Goal: Navigation & Orientation: Understand site structure

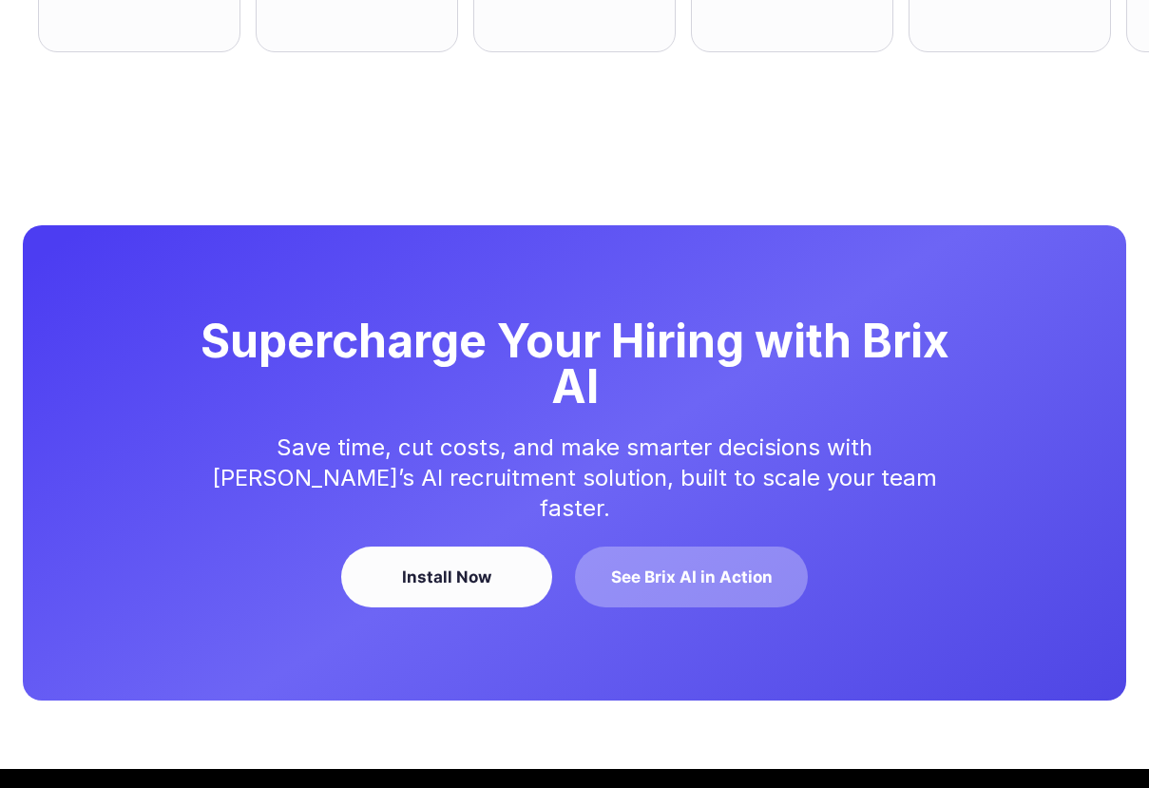
scroll to position [5214, 0]
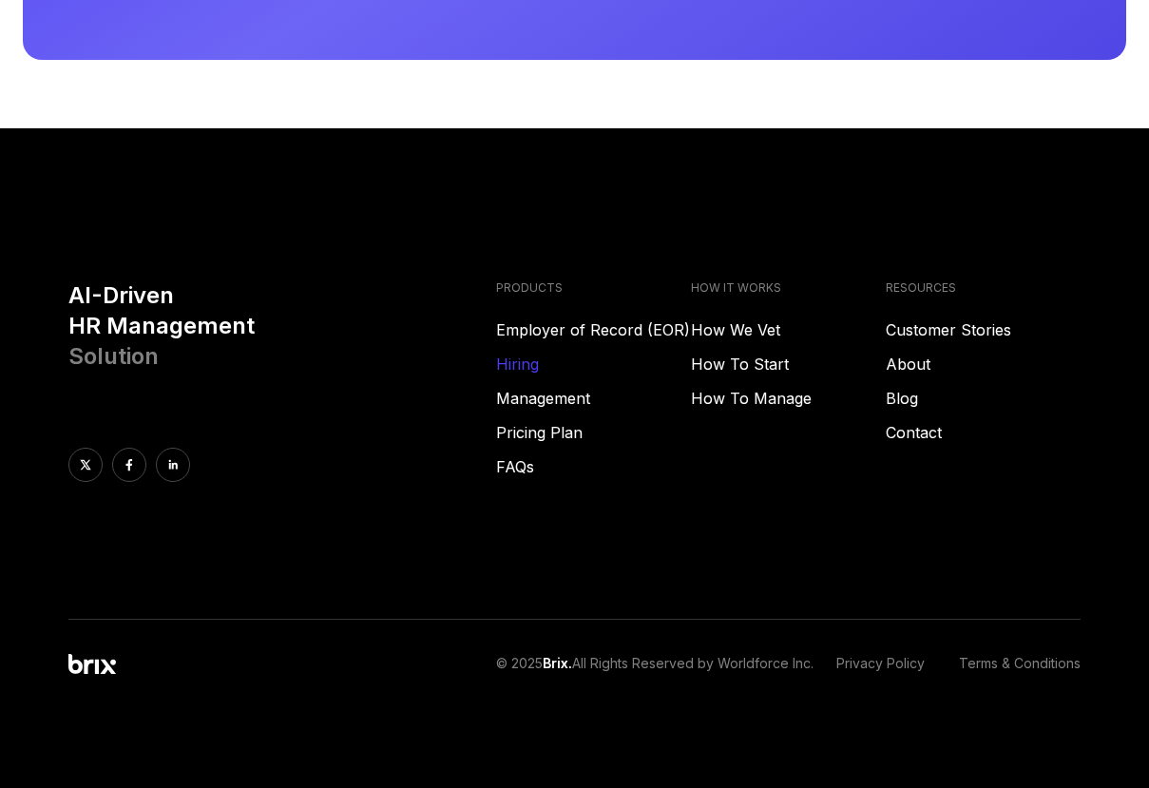
click at [520, 366] on link "Hiring" at bounding box center [593, 364] width 195 height 23
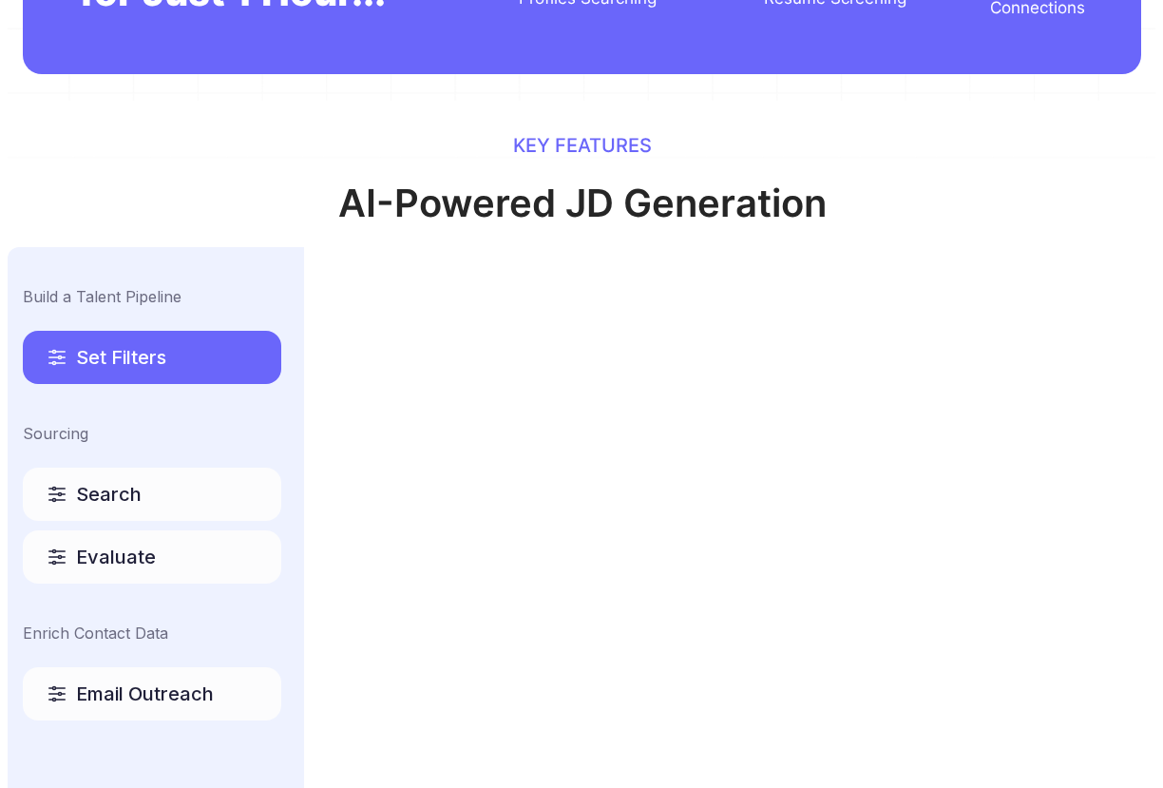
scroll to position [0, 0]
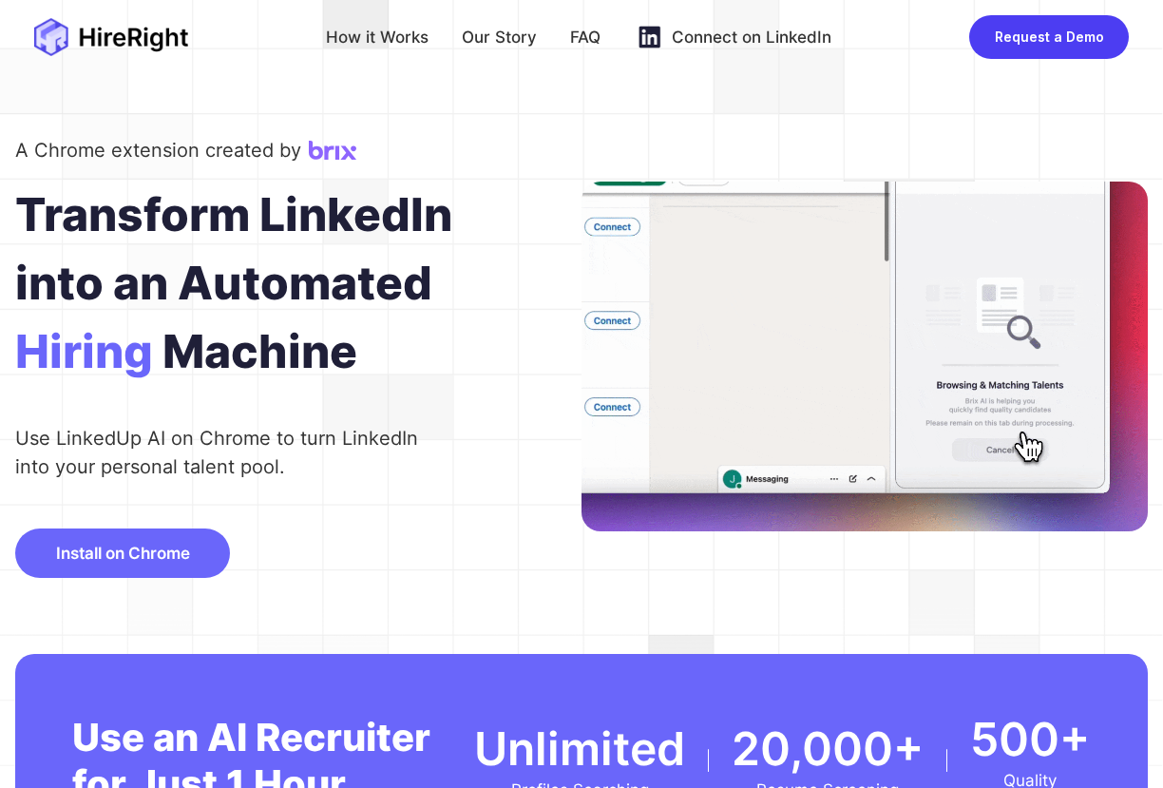
click at [543, 74] on div "How it Works Our Story FAQ Connect on LinkedIn Request a Demo" at bounding box center [581, 37] width 1163 height 74
